Goal: Understand process/instructions: Learn how to perform a task or action

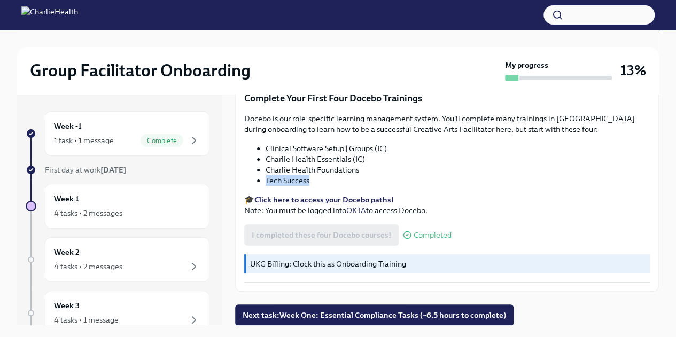
scroll to position [18, 0]
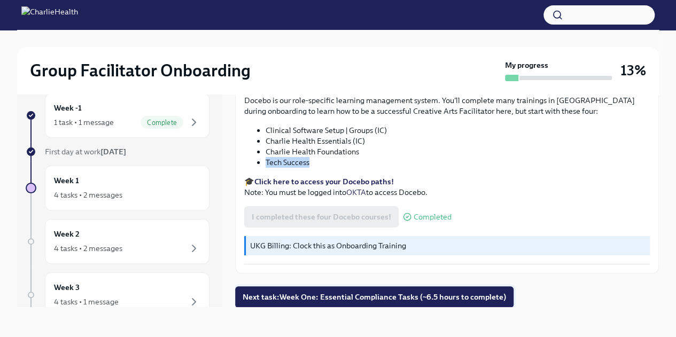
click at [495, 297] on span "Next task : Week One: Essential Compliance Tasks (~6.5 hours to complete)" at bounding box center [374, 297] width 263 height 11
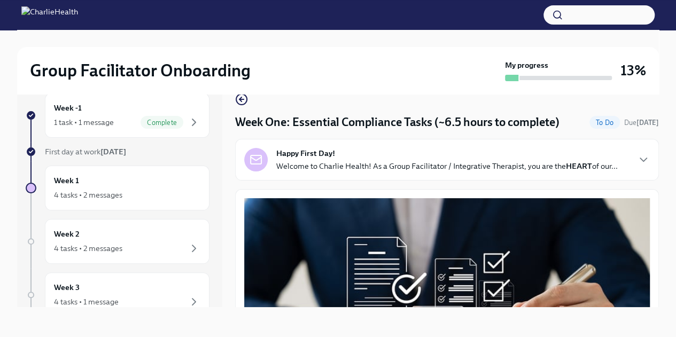
click at [597, 171] on p "Welcome to Charlie Health! As a Group Facilitator / Integrative Therapist, you …" at bounding box center [446, 166] width 341 height 11
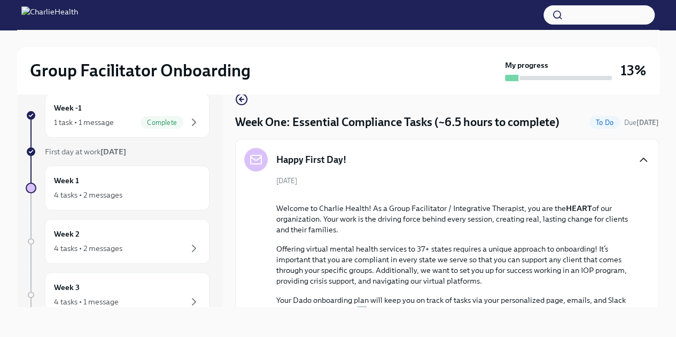
click at [637, 162] on icon "button" at bounding box center [643, 159] width 13 height 13
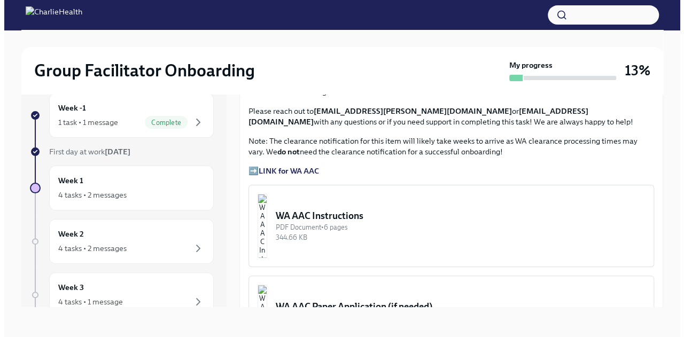
scroll to position [758, 0]
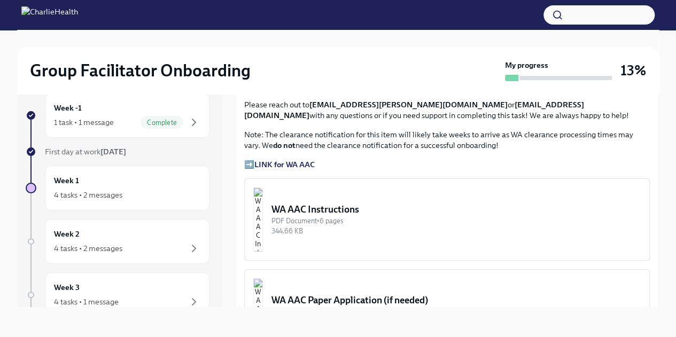
click at [338, 216] on div "PDF Document • 6 pages" at bounding box center [455, 221] width 369 height 10
